Goal: Information Seeking & Learning: Learn about a topic

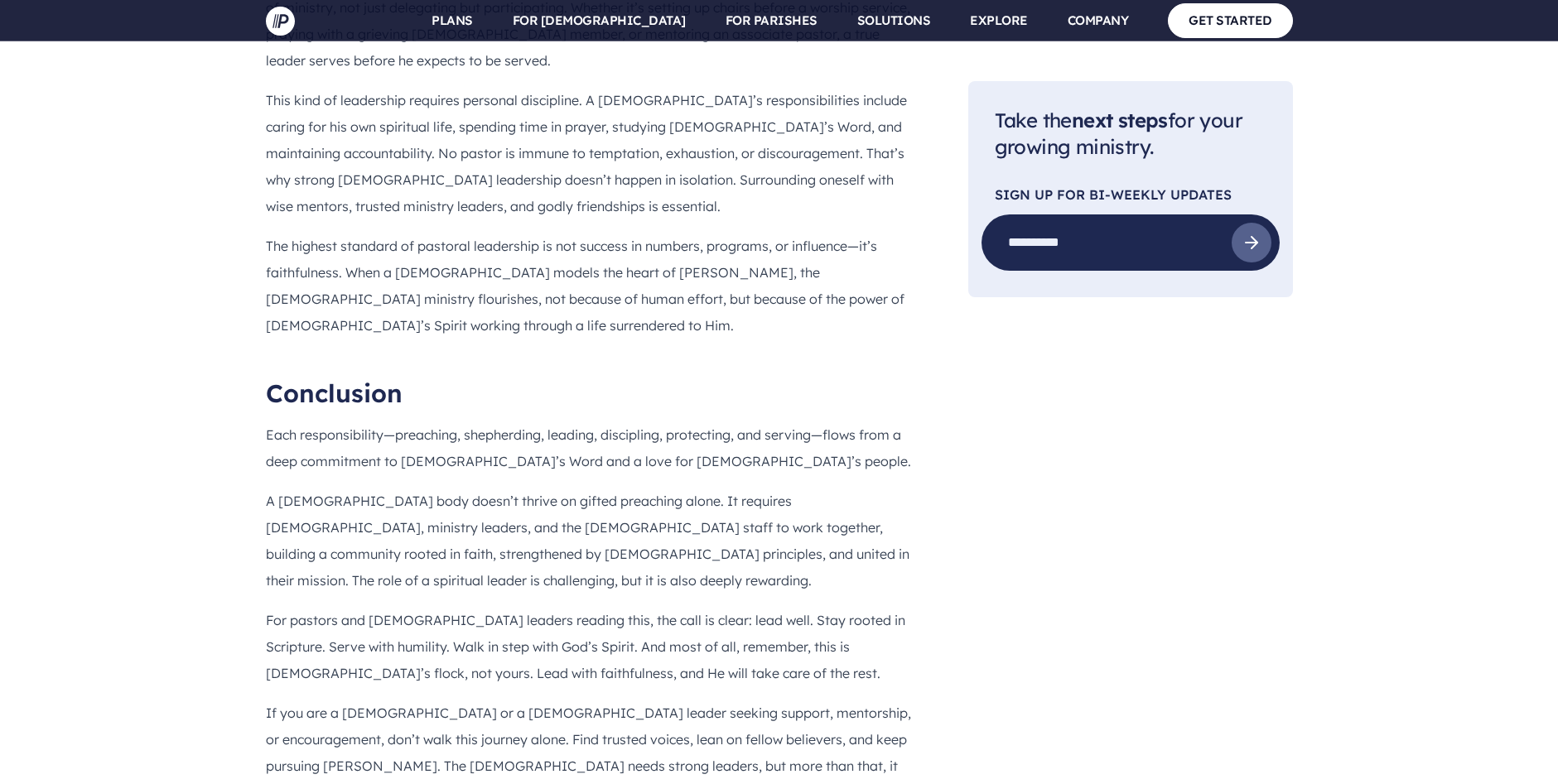
scroll to position [7616, 0]
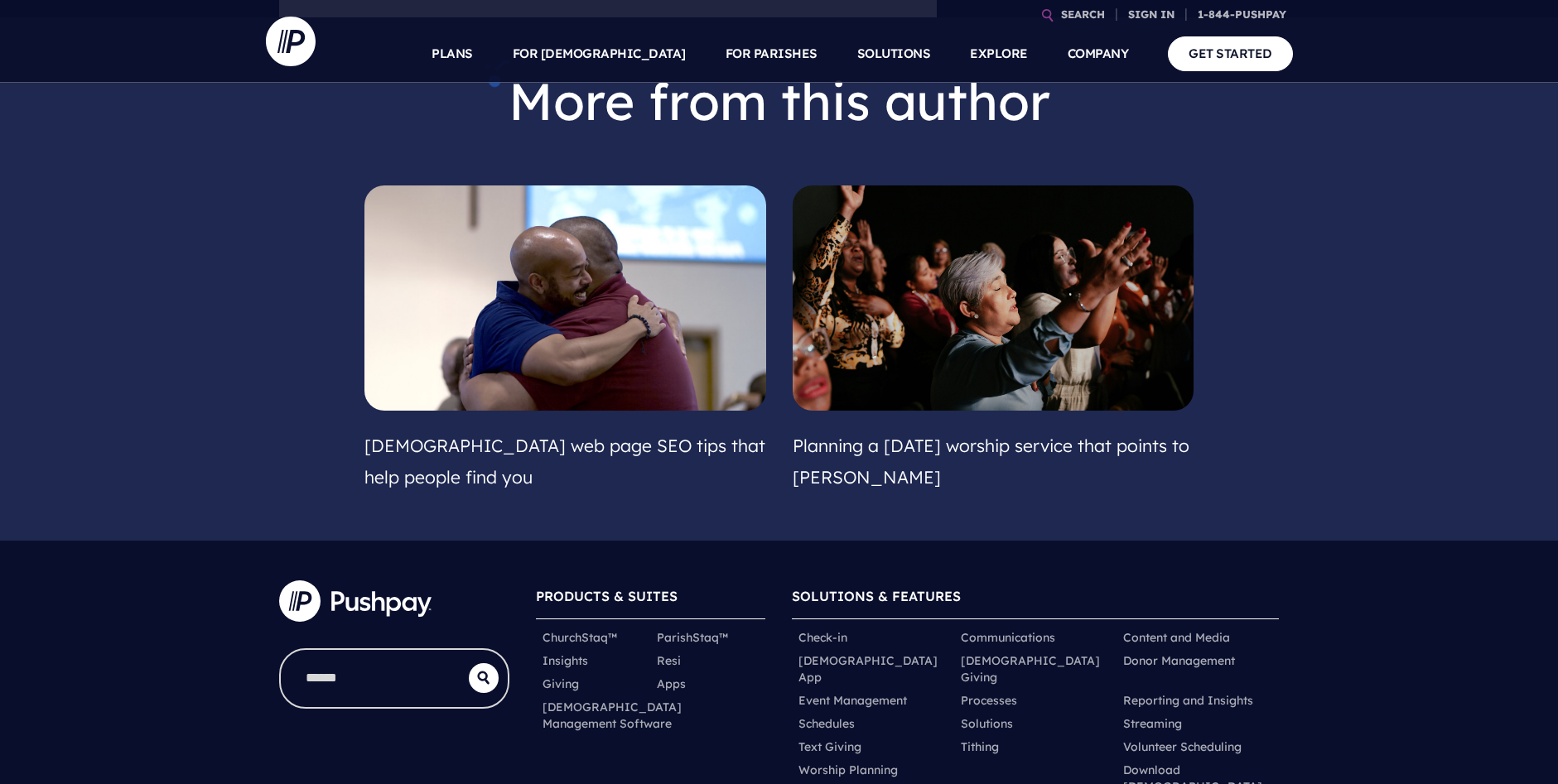
scroll to position [745, 0]
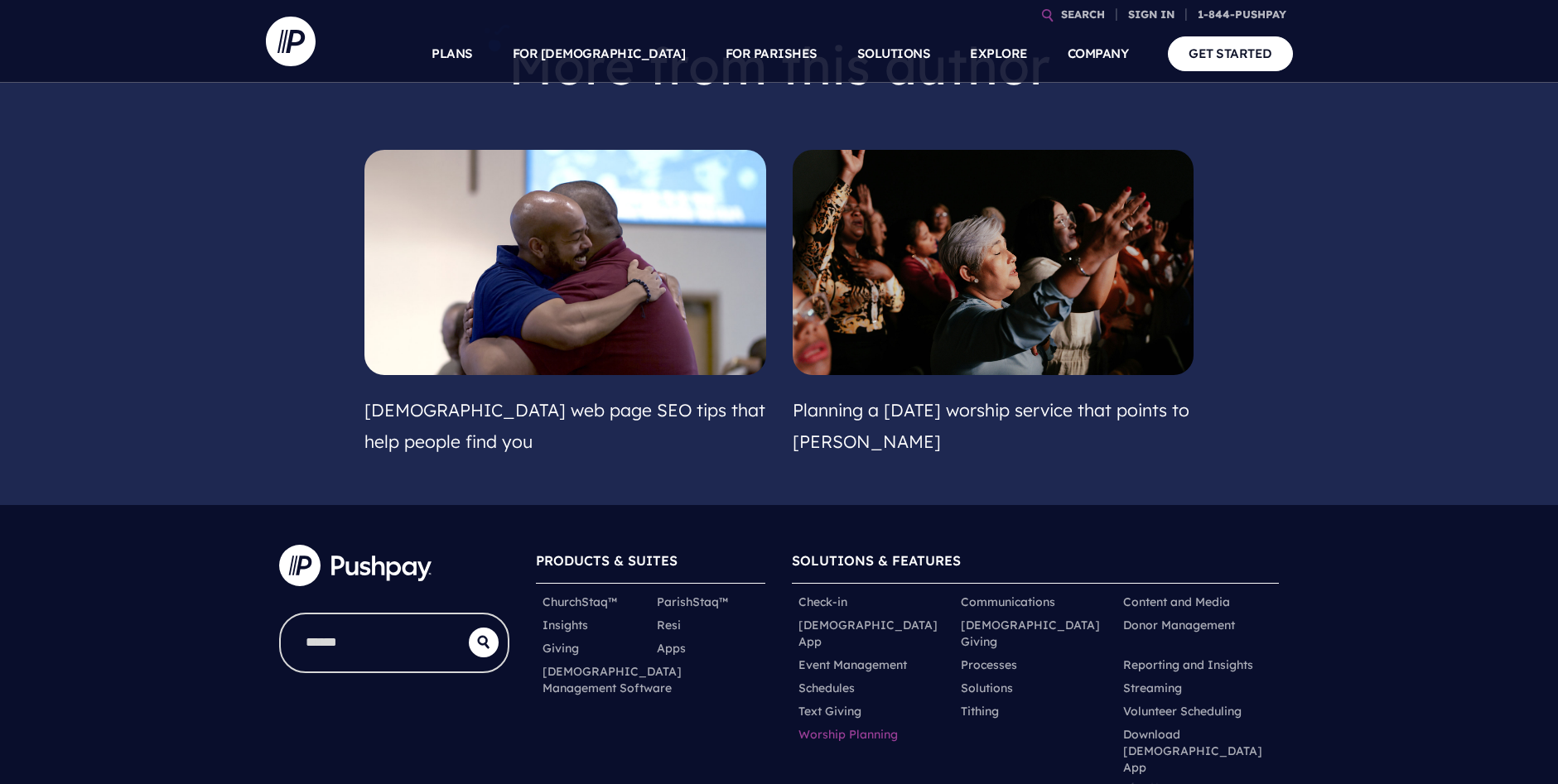
click at [882, 726] on link "Worship Planning" at bounding box center [848, 734] width 99 height 16
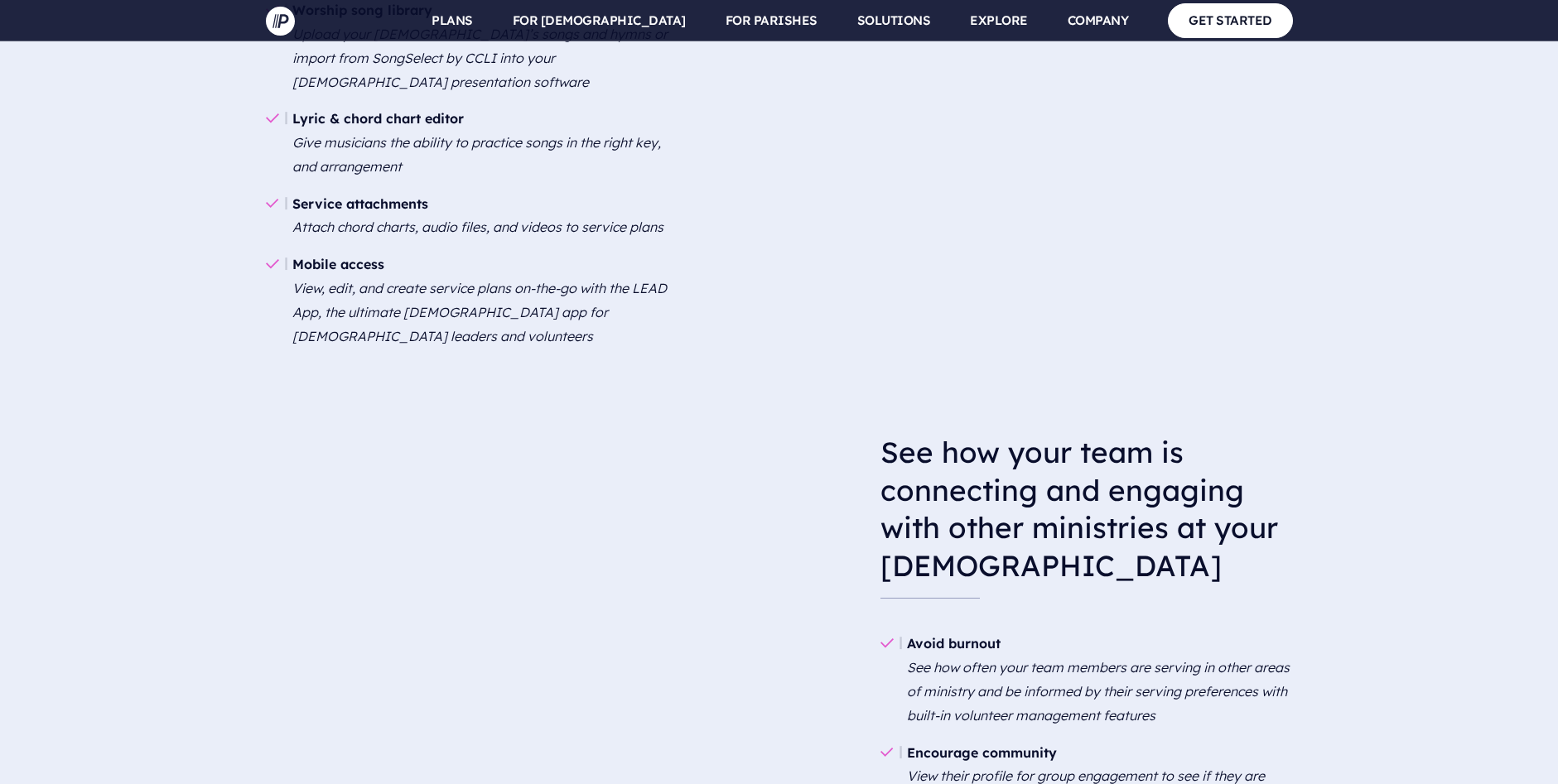
scroll to position [2069, 0]
